Goal: Check status: Check status

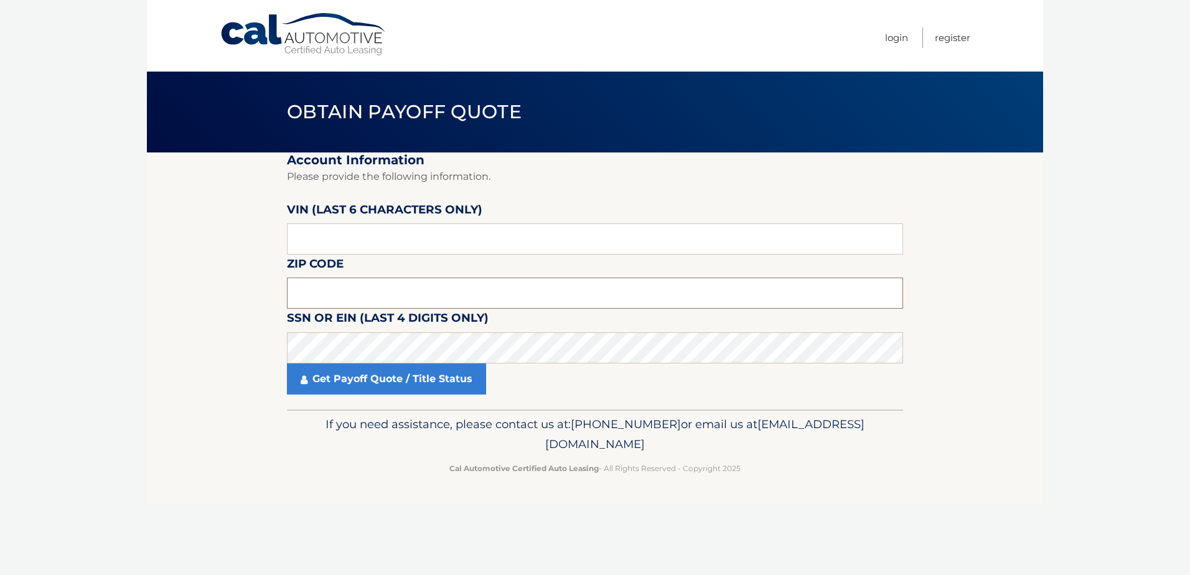
click at [358, 288] on input "text" at bounding box center [595, 293] width 616 height 31
type input "18974"
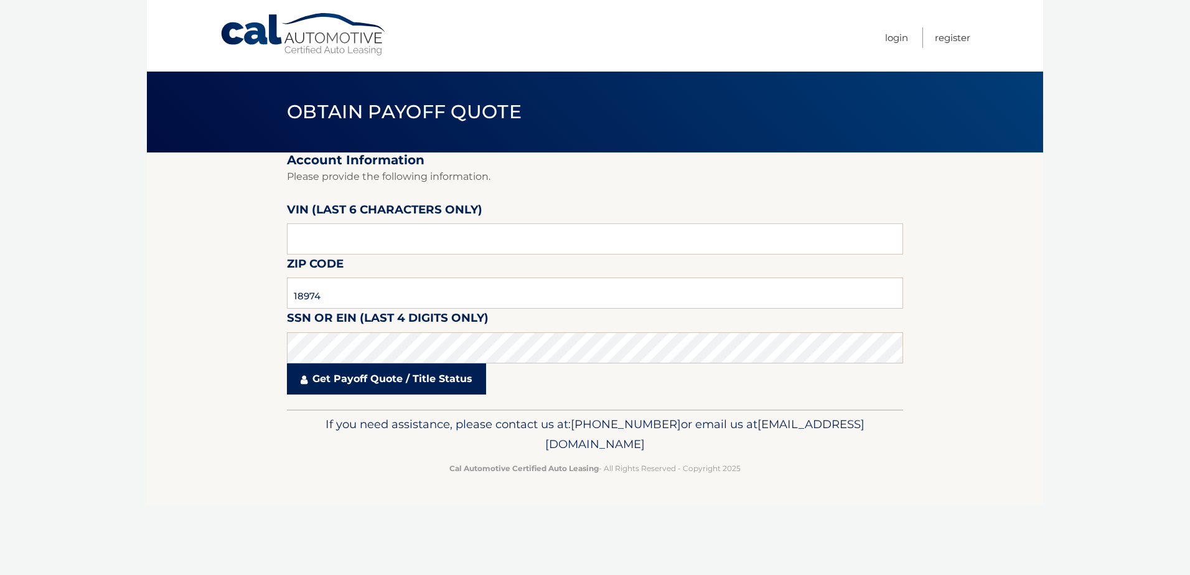
click at [387, 383] on link "Get Payoff Quote / Title Status" at bounding box center [386, 379] width 199 height 31
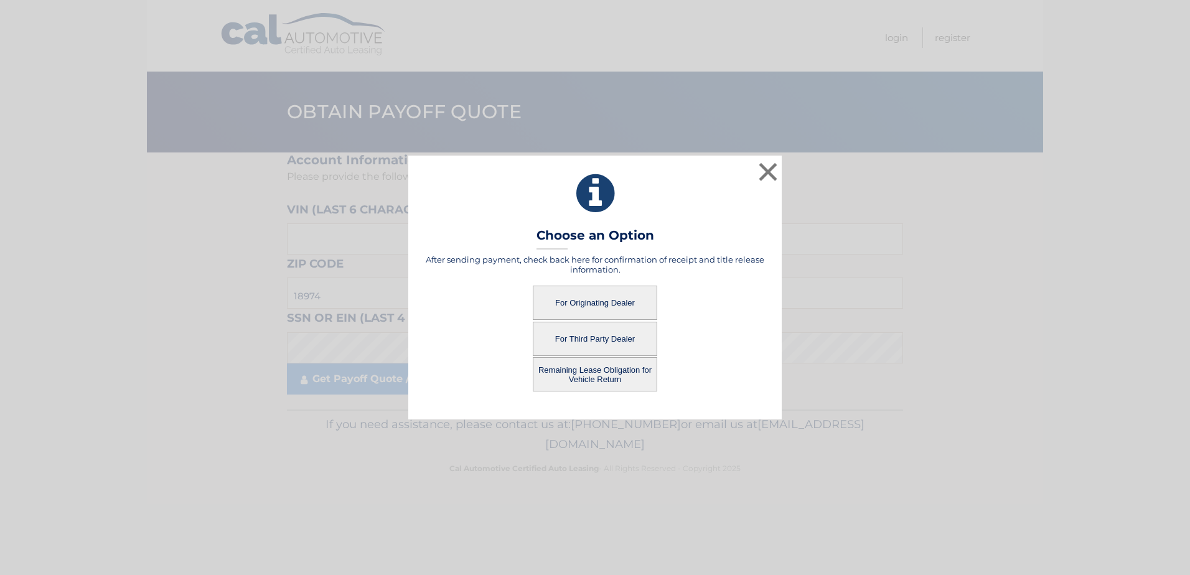
click at [606, 304] on button "For Originating Dealer" at bounding box center [595, 303] width 125 height 34
click at [587, 303] on button "For Originating Dealer" at bounding box center [595, 303] width 125 height 34
